Goal: Navigation & Orientation: Find specific page/section

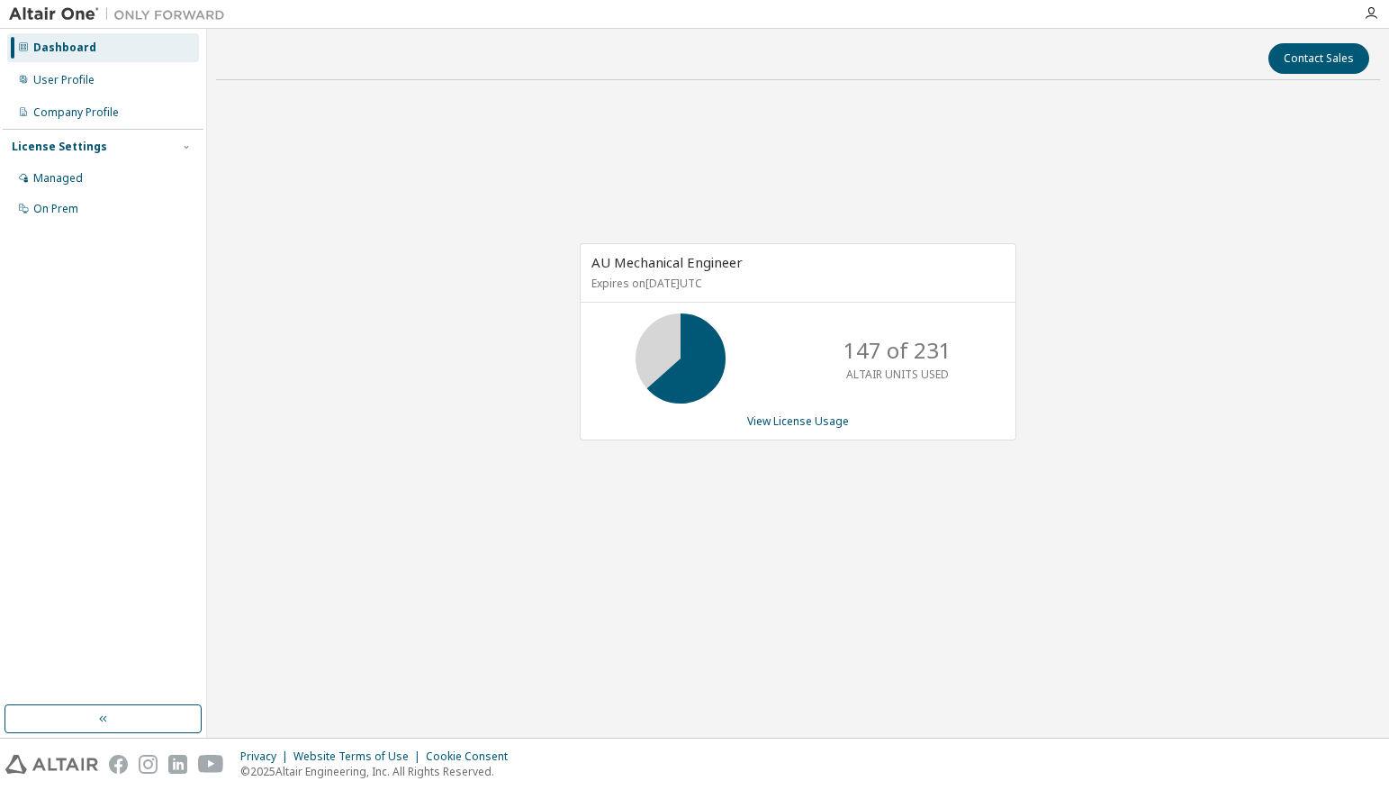
drag, startPoint x: 1178, startPoint y: 0, endPoint x: 1104, endPoint y: 188, distance: 202.4
click at [1104, 188] on div "AU Mechanical Engineer Expires on [DATE] UTC 147 of 231 ALTAIR UNITS USED View …" at bounding box center [798, 351] width 1164 height 513
click at [1186, 208] on div "AU Mechanical Engineer Expires on [DATE] UTC 147 of 231 ALTAIR UNITS USED View …" at bounding box center [798, 351] width 1164 height 513
